Goal: Task Accomplishment & Management: Manage account settings

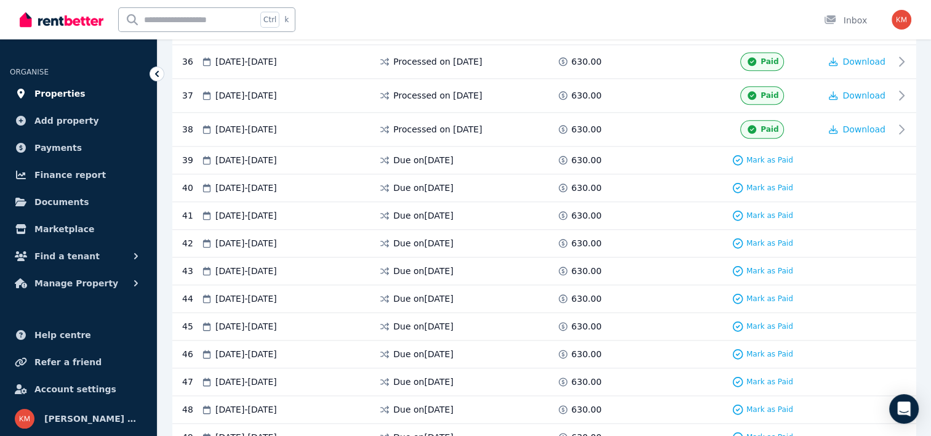
click at [66, 96] on span "Properties" at bounding box center [59, 93] width 51 height 15
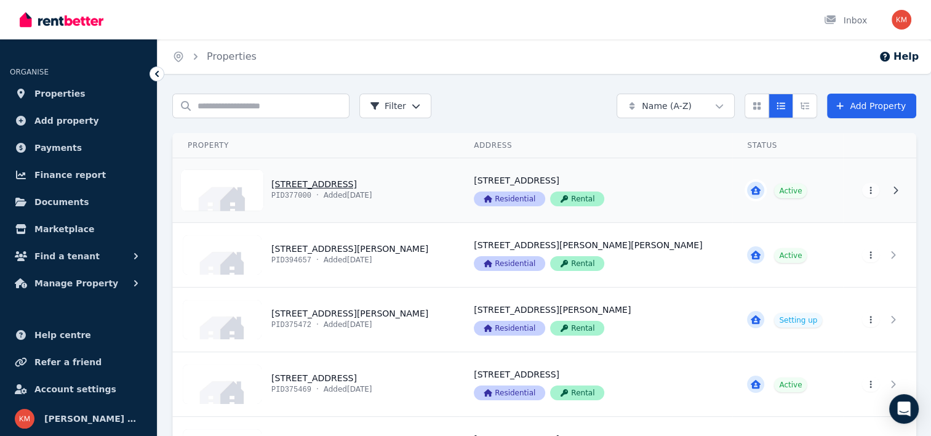
click at [372, 180] on link "View property details" at bounding box center [316, 190] width 286 height 64
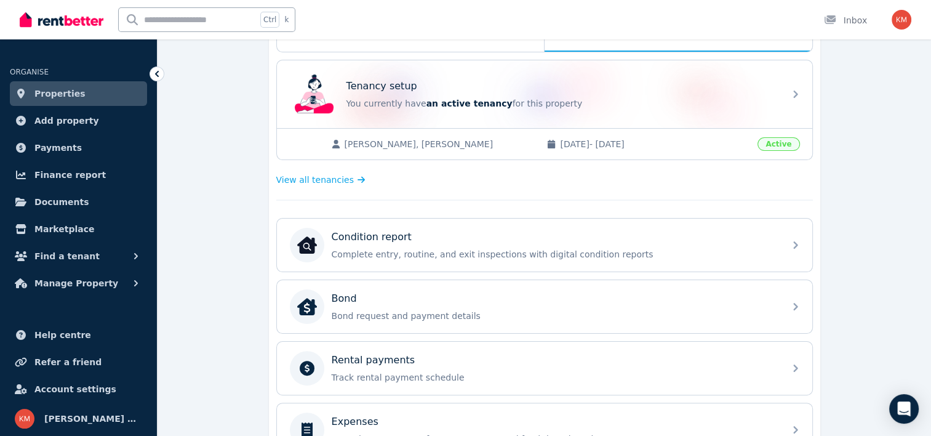
scroll to position [235, 0]
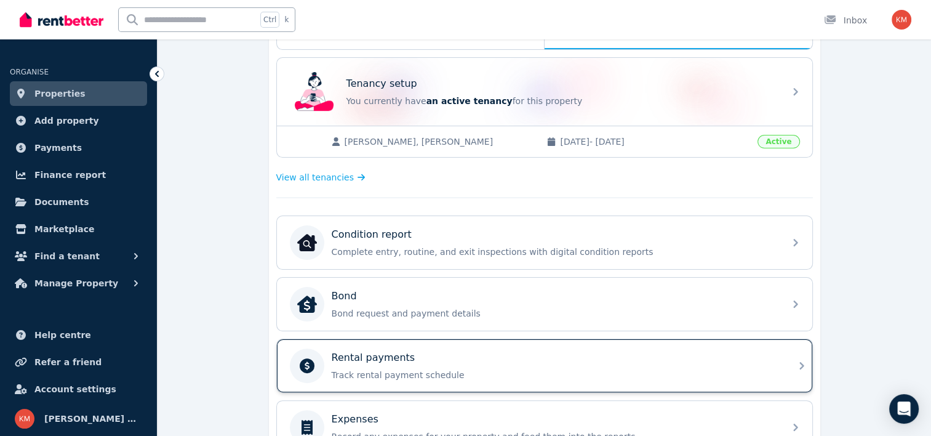
click at [406, 348] on div "Rental payments Track rental payment schedule" at bounding box center [534, 365] width 488 height 34
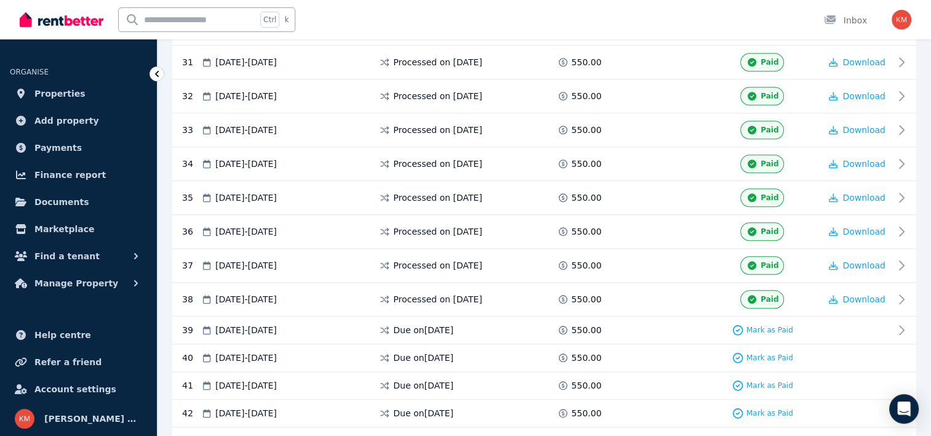
scroll to position [1298, 0]
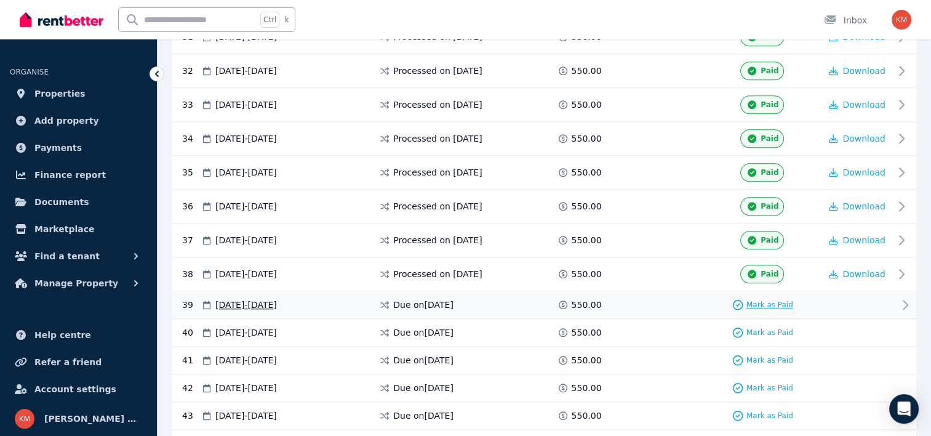
click at [776, 300] on span "Mark as Paid" at bounding box center [770, 305] width 47 height 10
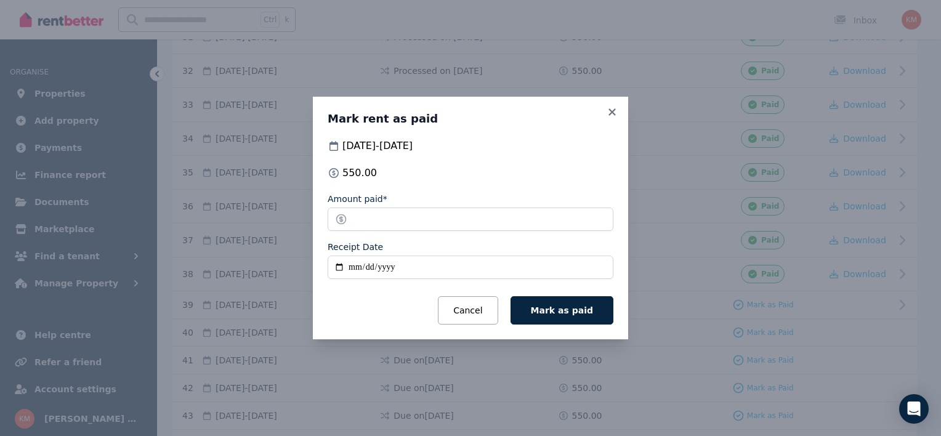
click at [337, 264] on input "Receipt Date" at bounding box center [471, 266] width 286 height 23
type input "**********"
click at [574, 307] on span "Mark as paid" at bounding box center [562, 310] width 62 height 10
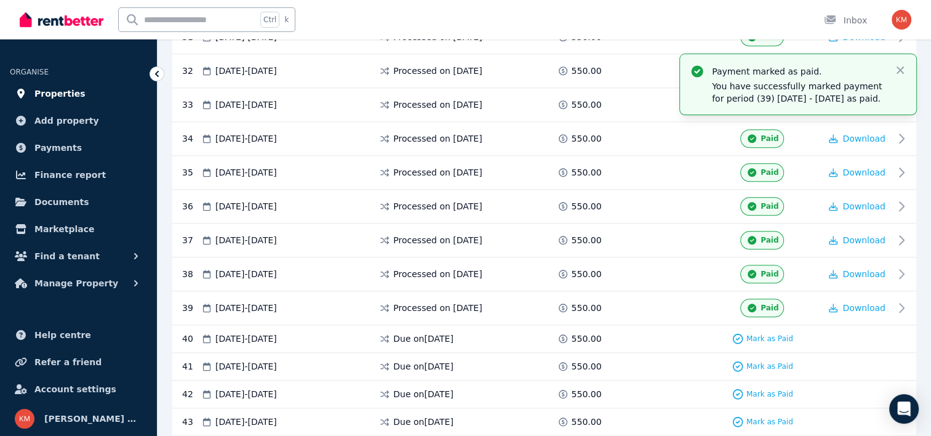
click at [86, 91] on link "Properties" at bounding box center [78, 93] width 137 height 25
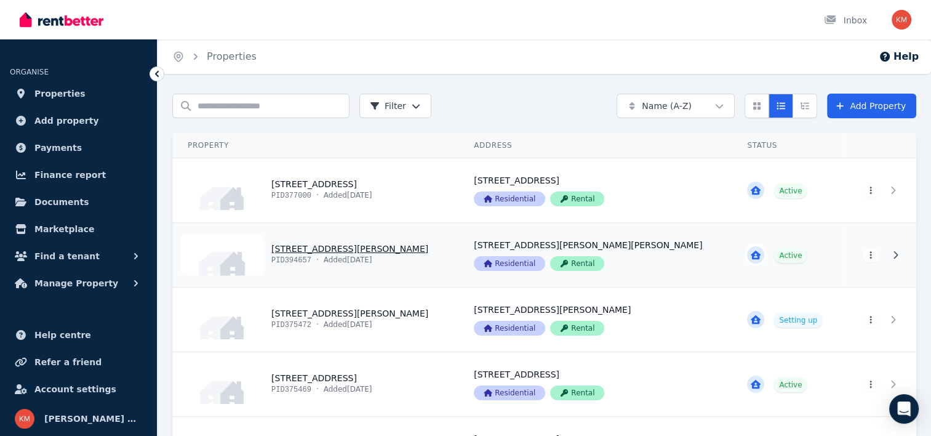
click at [344, 248] on link "View property details" at bounding box center [316, 255] width 286 height 64
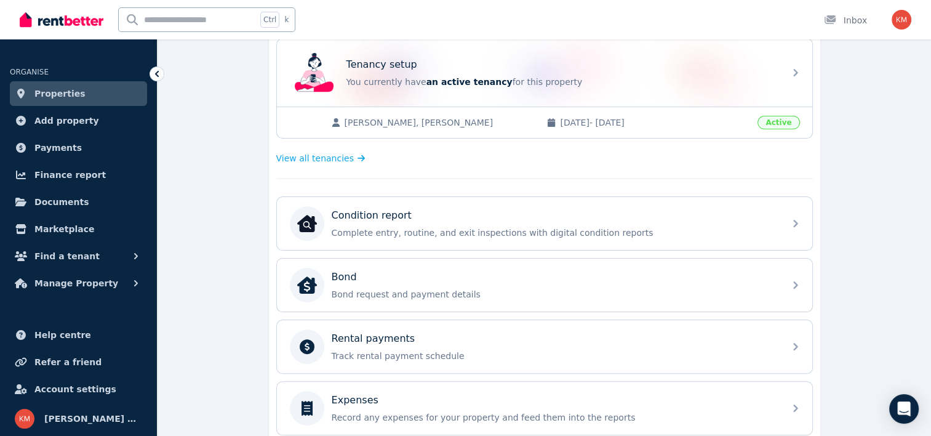
scroll to position [255, 0]
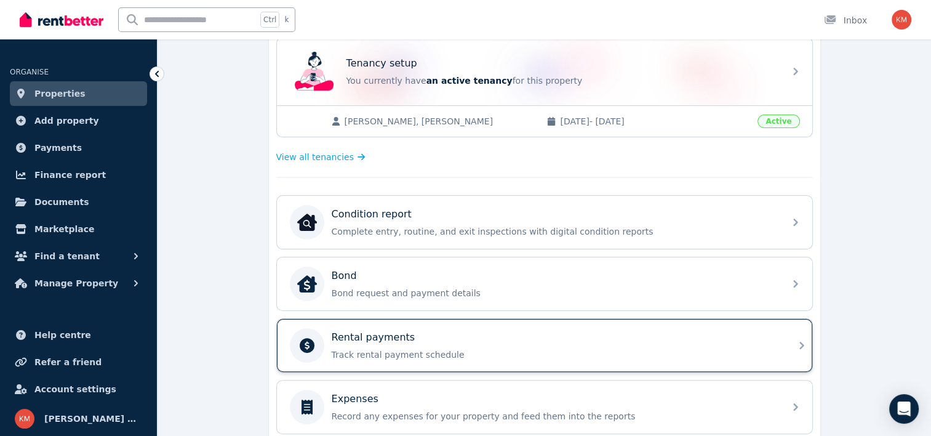
click at [545, 344] on div "Rental payments Track rental payment schedule" at bounding box center [555, 345] width 446 height 31
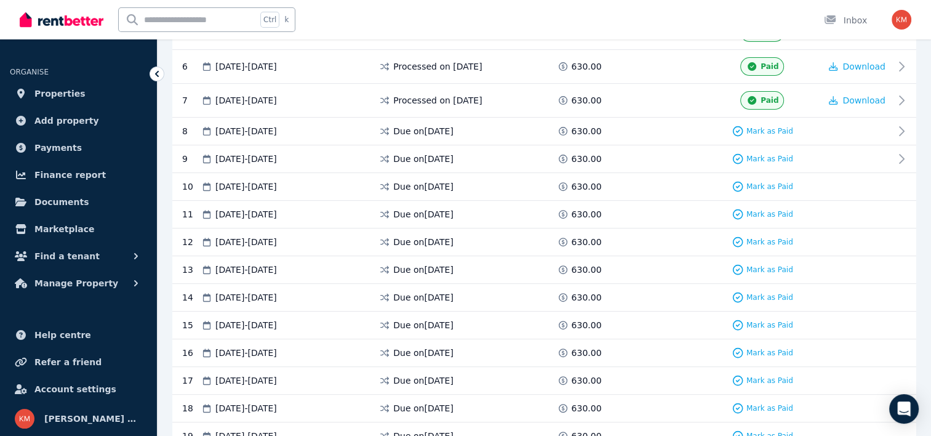
scroll to position [404, 0]
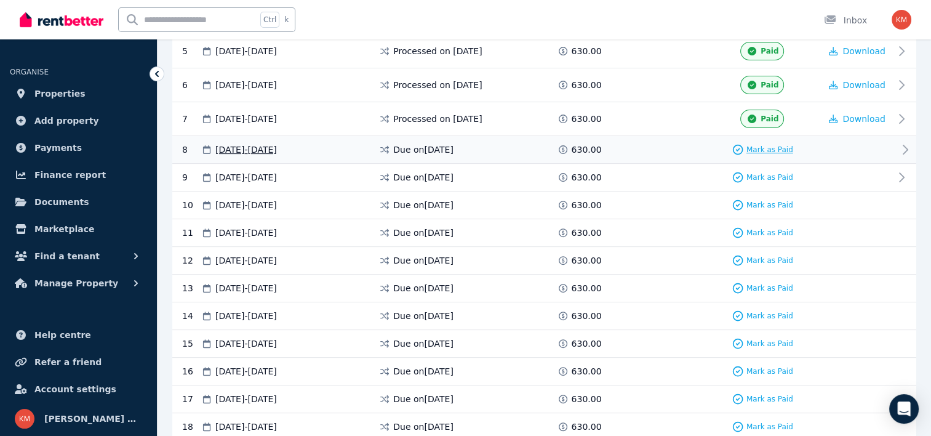
click at [773, 147] on span "Mark as Paid" at bounding box center [770, 150] width 47 height 10
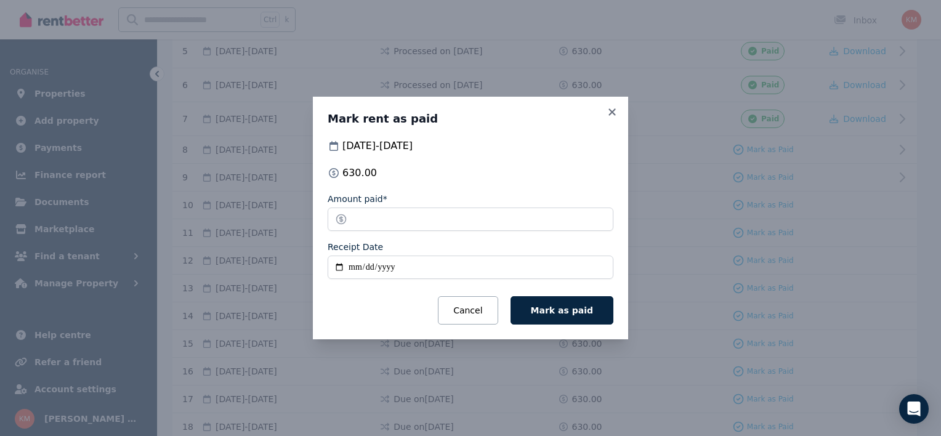
click at [341, 264] on input "Receipt Date" at bounding box center [471, 266] width 286 height 23
type input "**********"
click at [565, 312] on span "Mark as paid" at bounding box center [562, 310] width 62 height 10
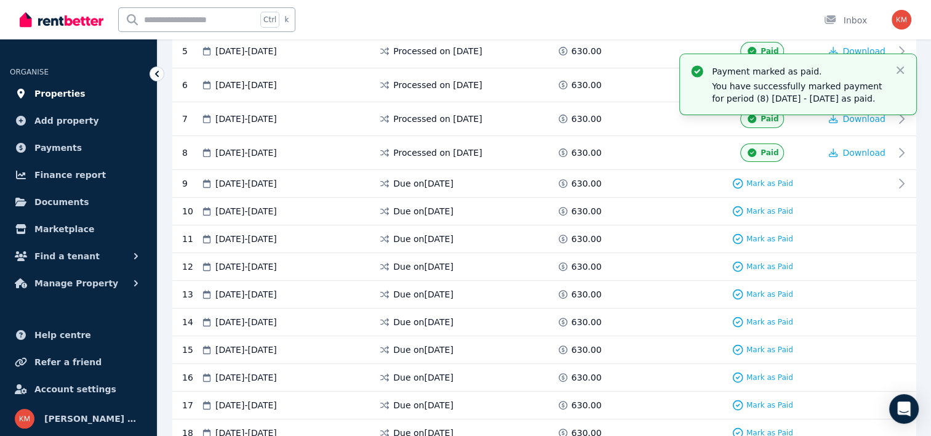
click at [57, 92] on span "Properties" at bounding box center [59, 93] width 51 height 15
